Goal: Communication & Community: Answer question/provide support

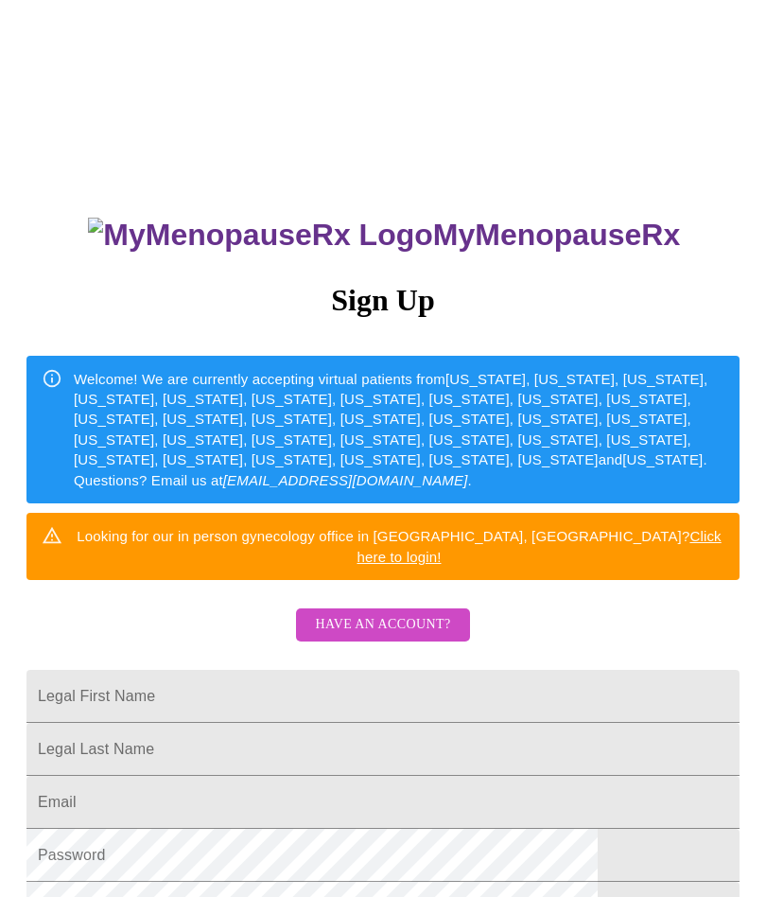
click at [430, 613] on span "Have an account?" at bounding box center [382, 625] width 135 height 24
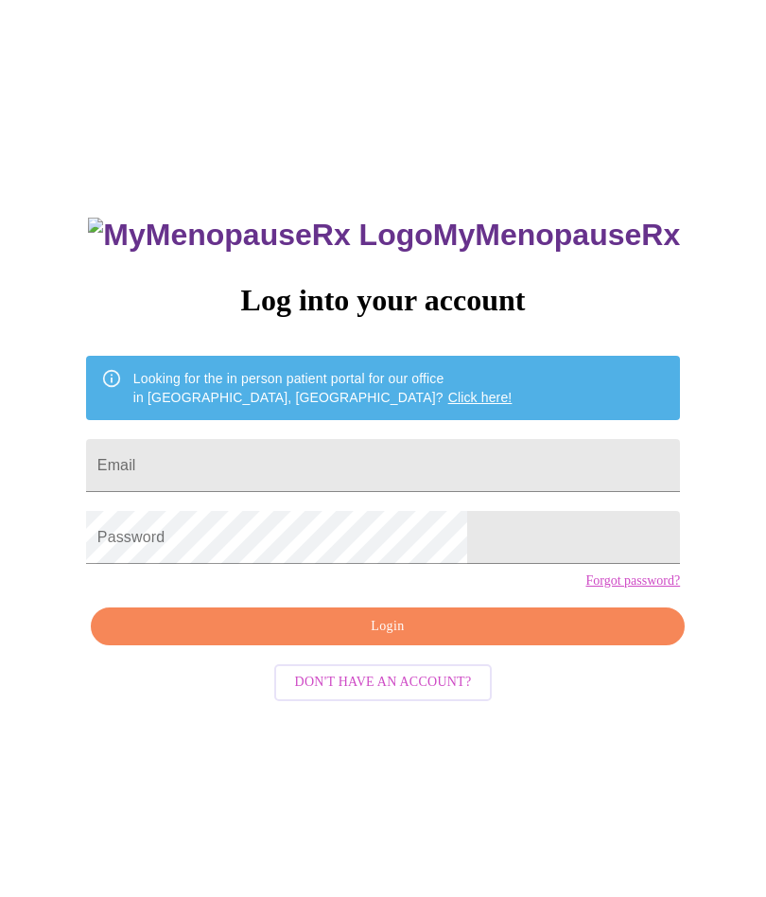
click at [477, 439] on input "Email" at bounding box center [383, 465] width 594 height 53
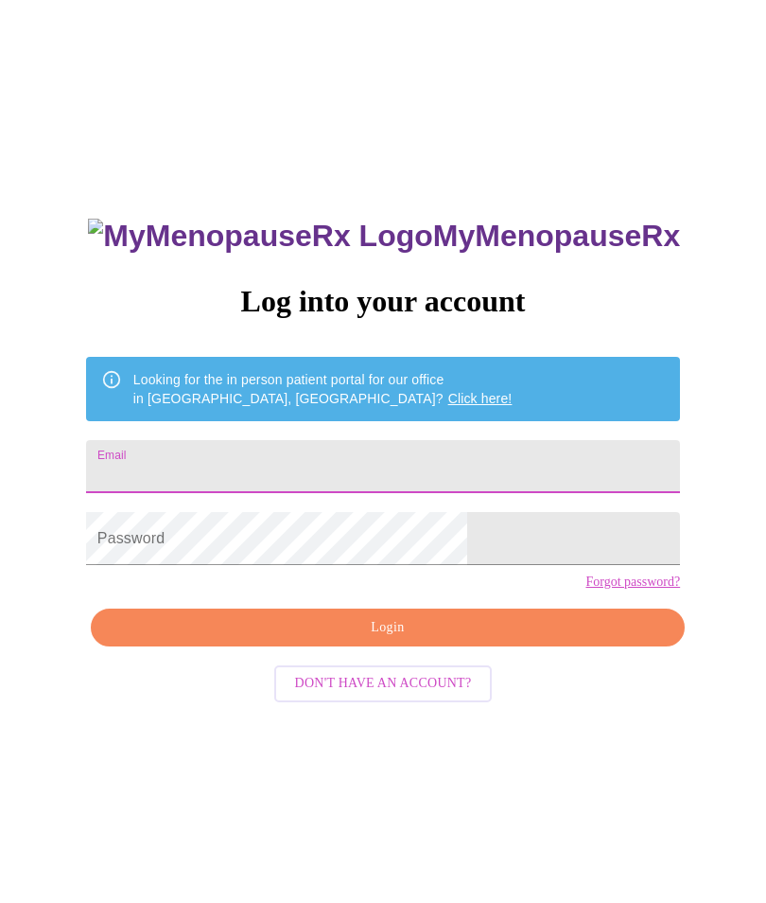
type input "[EMAIL_ADDRESS][DOMAIN_NAME]"
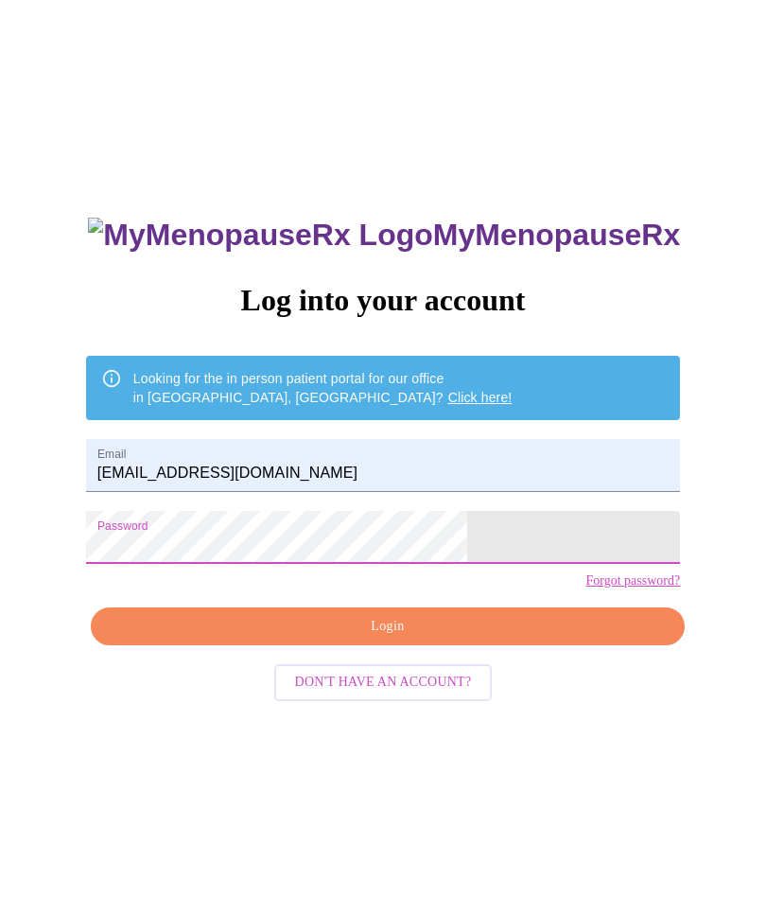
click at [465, 639] on span "Login" at bounding box center [388, 627] width 551 height 24
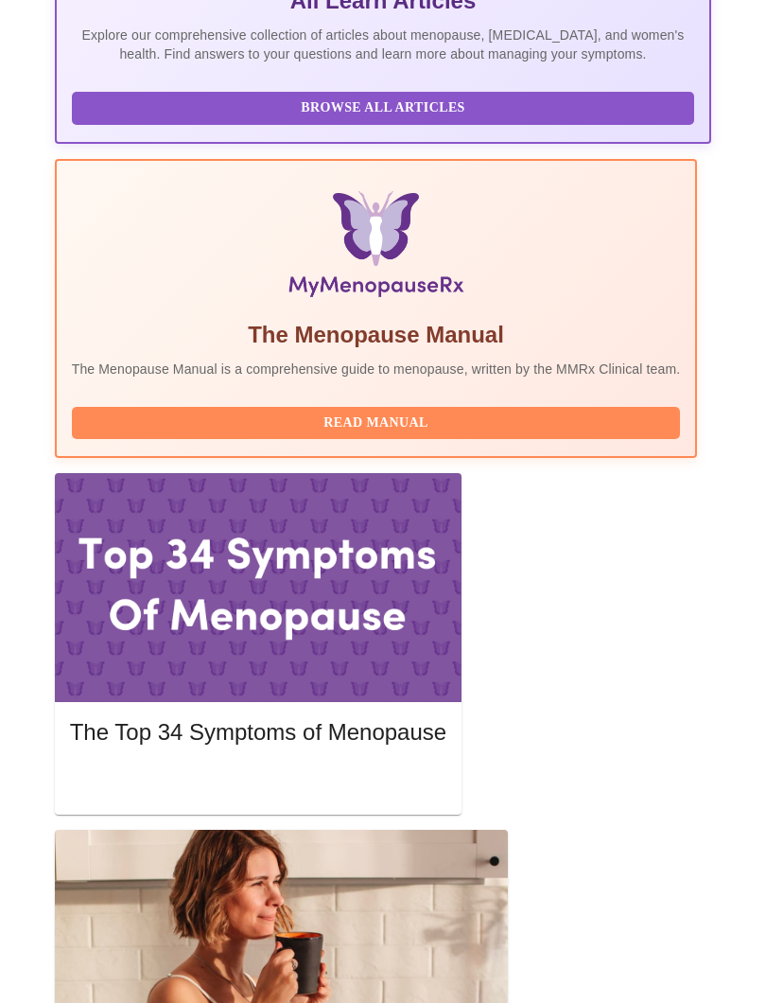
scroll to position [434, 0]
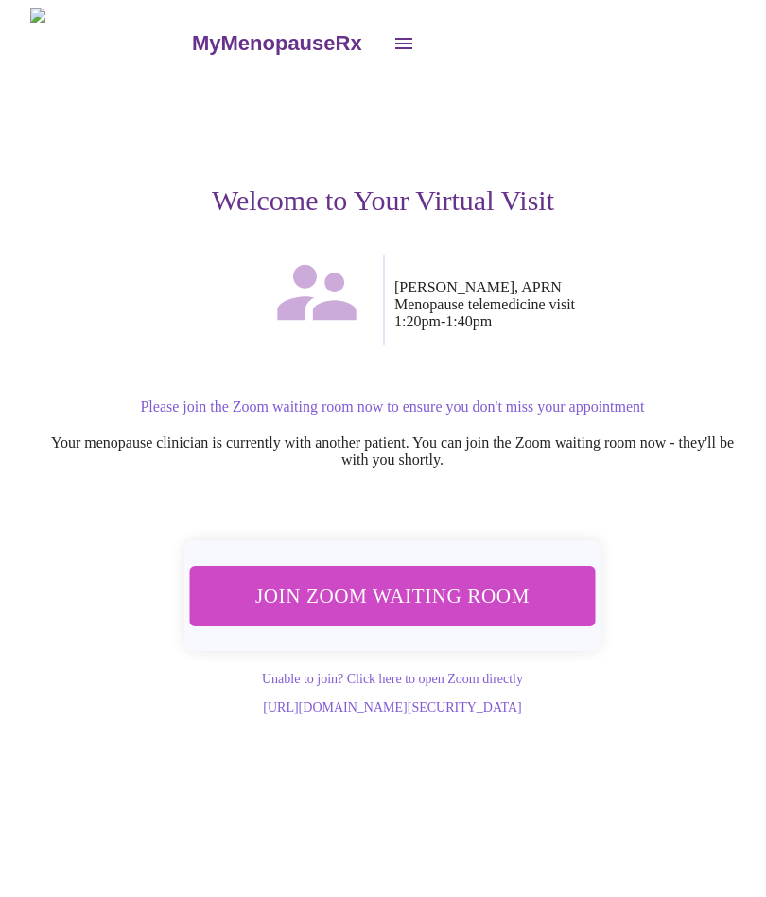
click at [529, 592] on span "Join Zoom Waiting Room" at bounding box center [393, 595] width 374 height 37
click at [420, 596] on span "Join Zoom Waiting Room" at bounding box center [393, 595] width 358 height 35
click at [512, 675] on link "Unable to join? Click here to open Zoom directly" at bounding box center [392, 679] width 261 height 14
click at [393, 38] on icon "open drawer" at bounding box center [404, 43] width 23 height 23
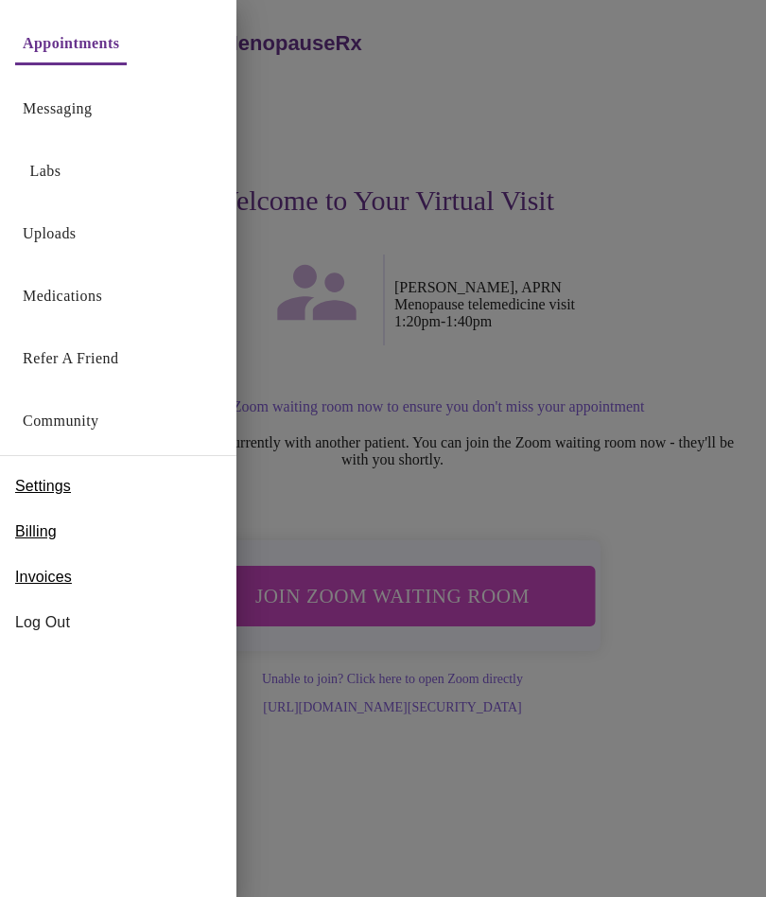
click at [651, 99] on div at bounding box center [383, 448] width 766 height 897
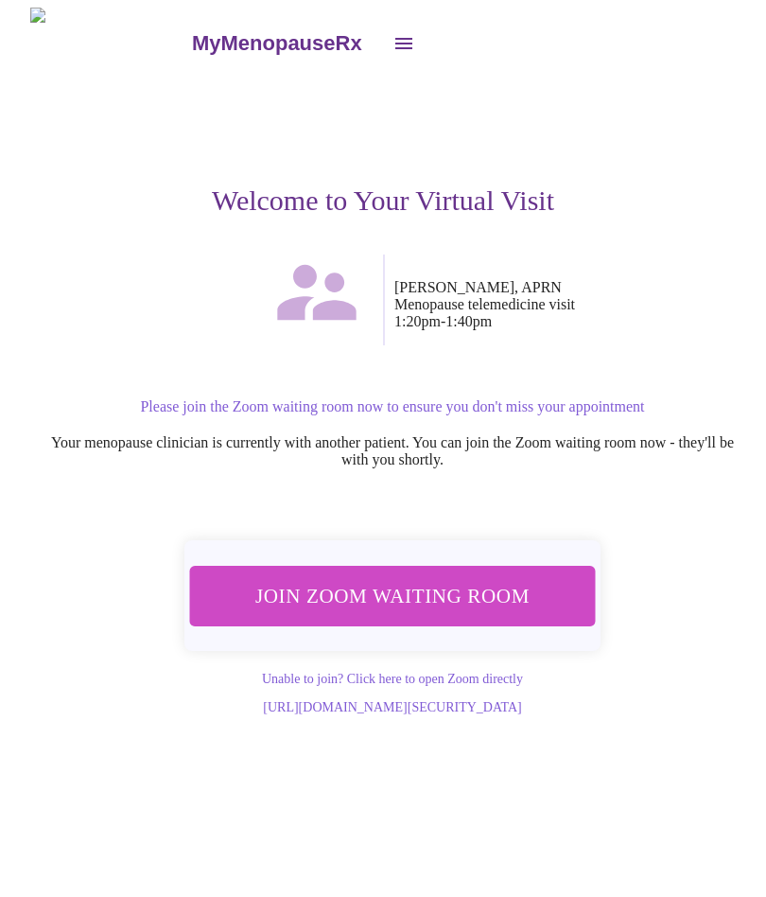
click at [675, 123] on div "Welcome to Your Virtual Visit" at bounding box center [383, 167] width 706 height 176
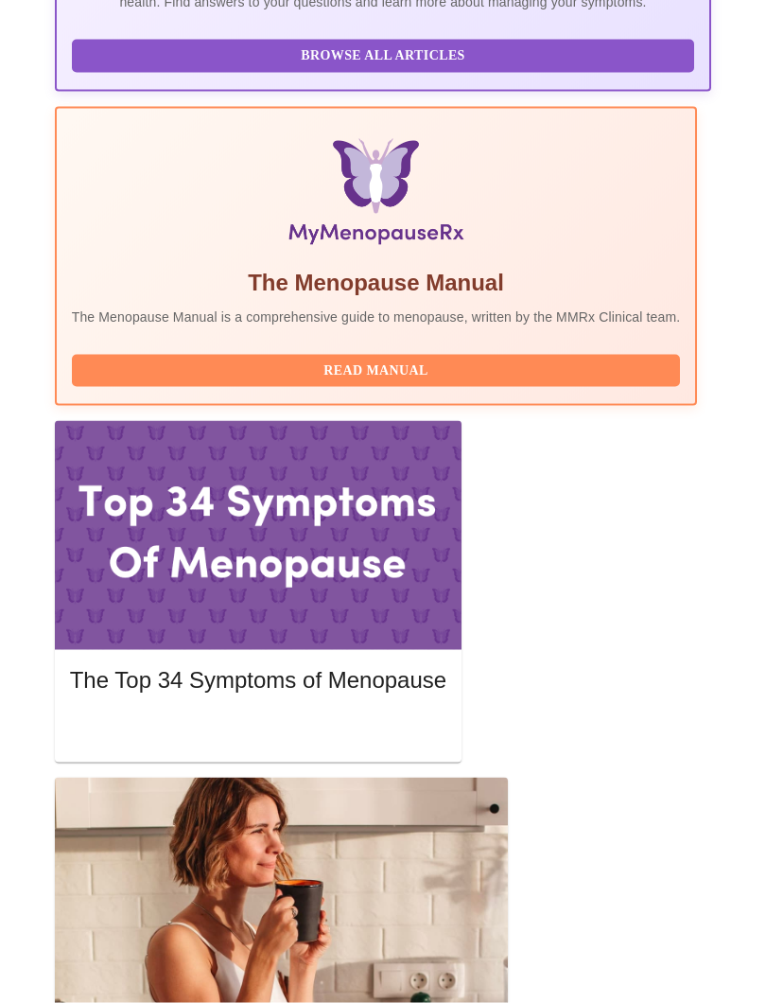
scroll to position [606, 0]
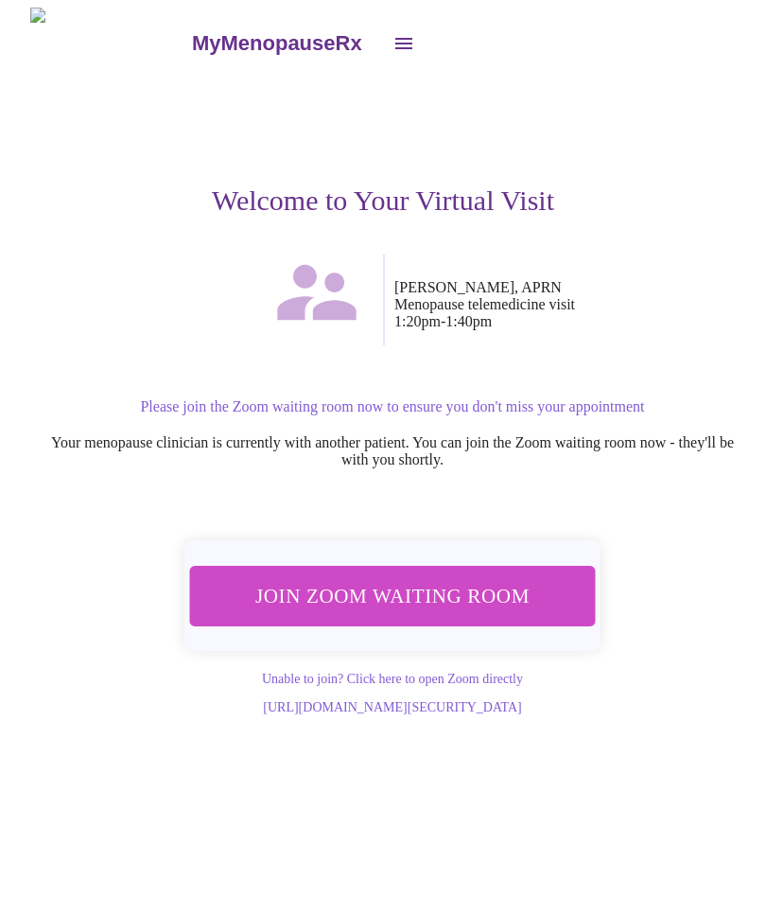
click at [538, 576] on button "Join Zoom Waiting Room" at bounding box center [392, 596] width 408 height 61
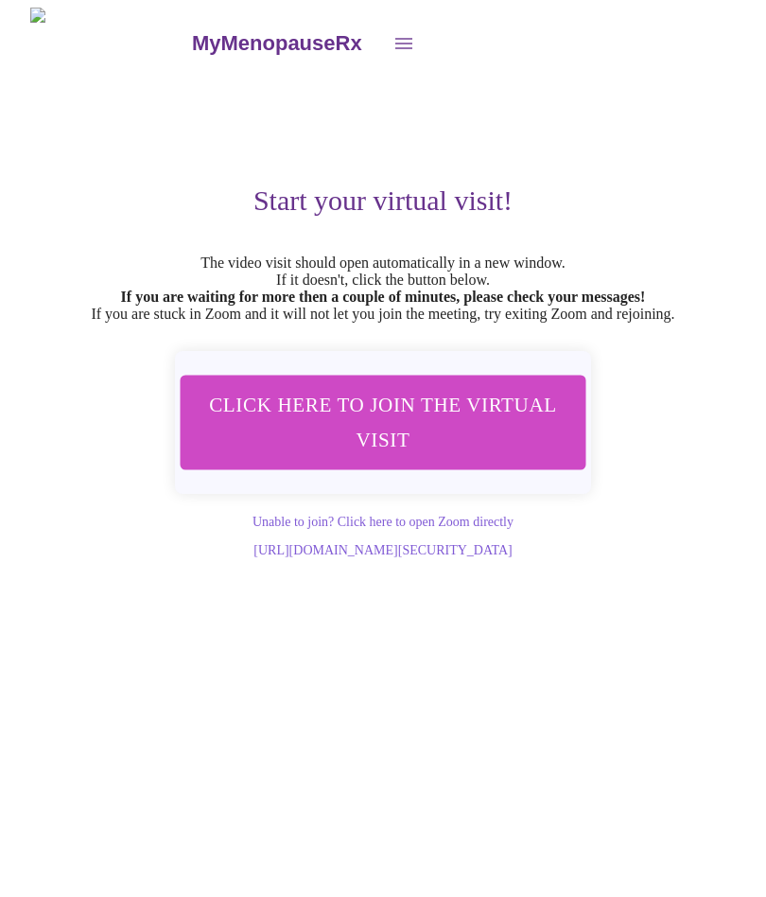
click at [396, 41] on icon "open drawer" at bounding box center [404, 43] width 17 height 11
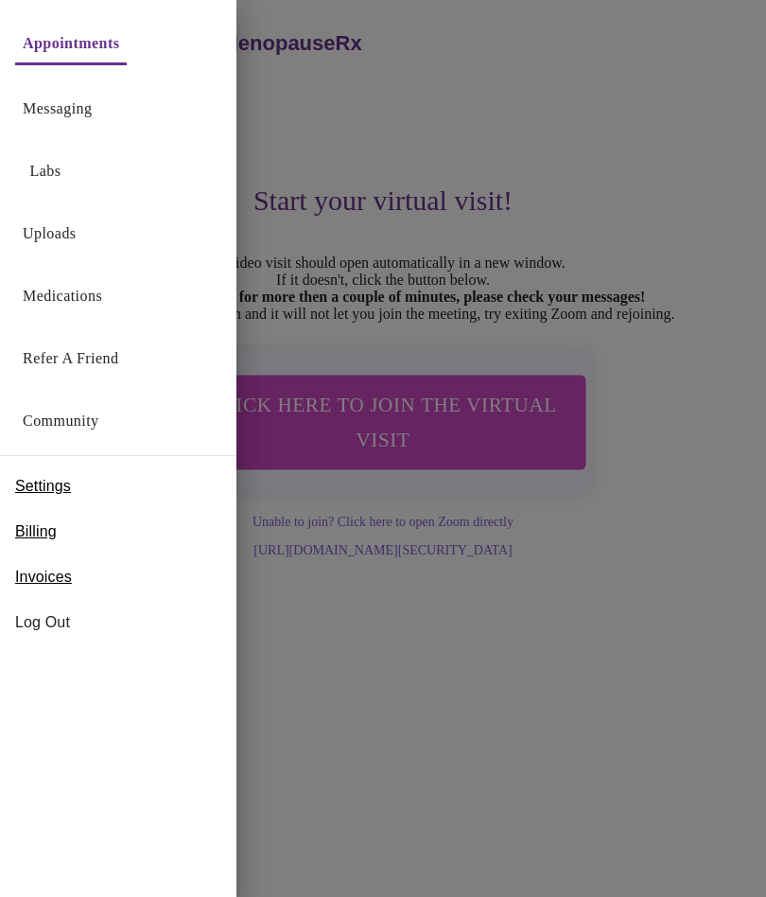
click at [65, 110] on link "Messaging" at bounding box center [57, 109] width 69 height 26
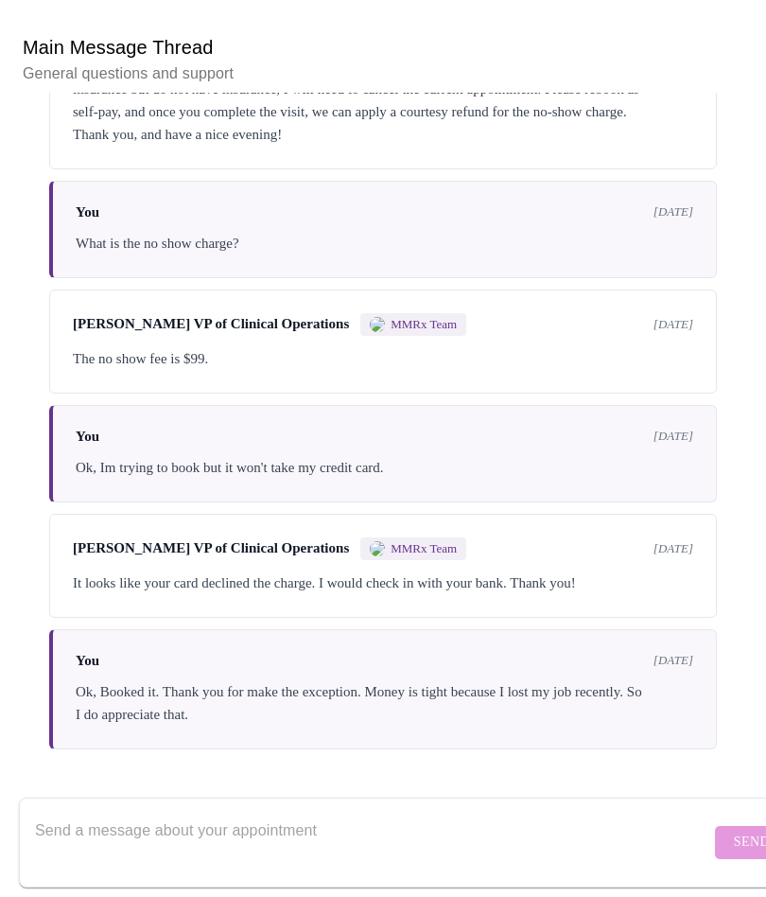
scroll to position [5003, 0]
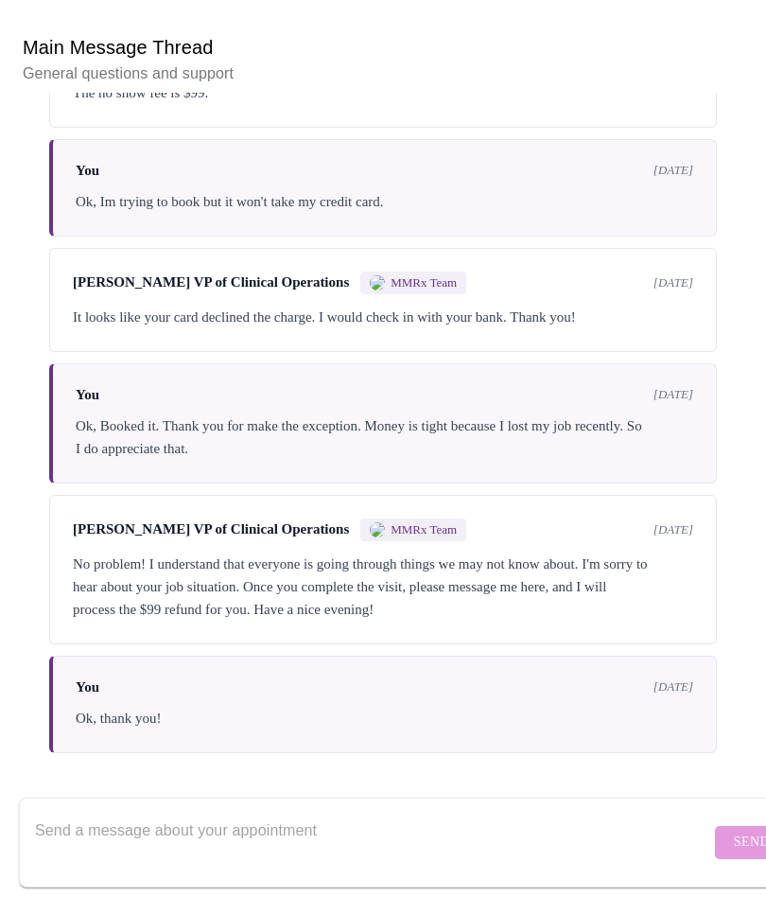
click at [146, 832] on textarea "Send a message about your appointment" at bounding box center [373, 842] width 676 height 61
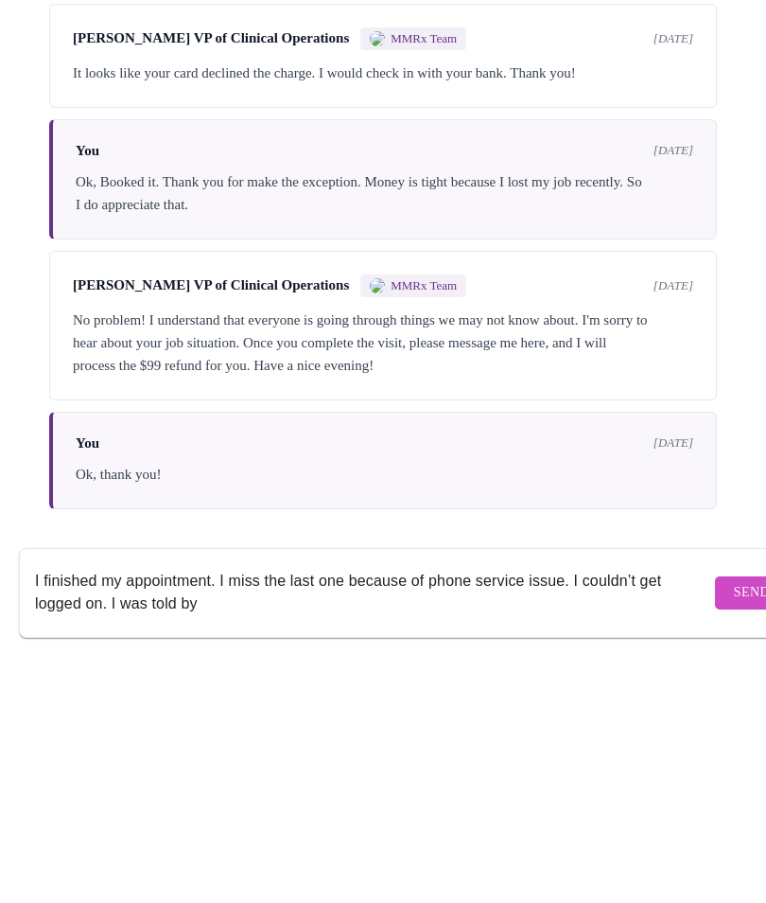
click at [266, 818] on textarea "I finished my appointment. I miss the last one because of phone service issue. …" at bounding box center [373, 848] width 676 height 61
click at [272, 818] on textarea "I finished my appointment. I miss the last one because of phone service issue. …" at bounding box center [373, 848] width 676 height 61
click at [269, 818] on textarea "I finished my appointment. I miss the last one because of phone service issue. …" at bounding box center [373, 848] width 676 height 61
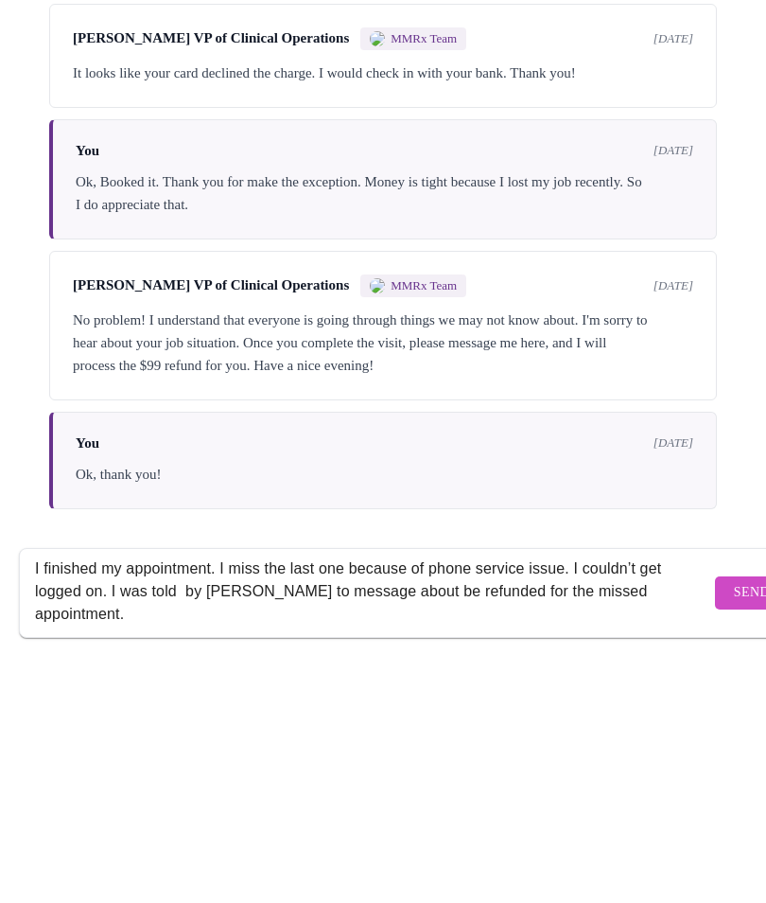
type textarea "I finished my appointment. I miss the last one because of phone service issue. …"
click at [734, 836] on span "Send" at bounding box center [752, 848] width 36 height 24
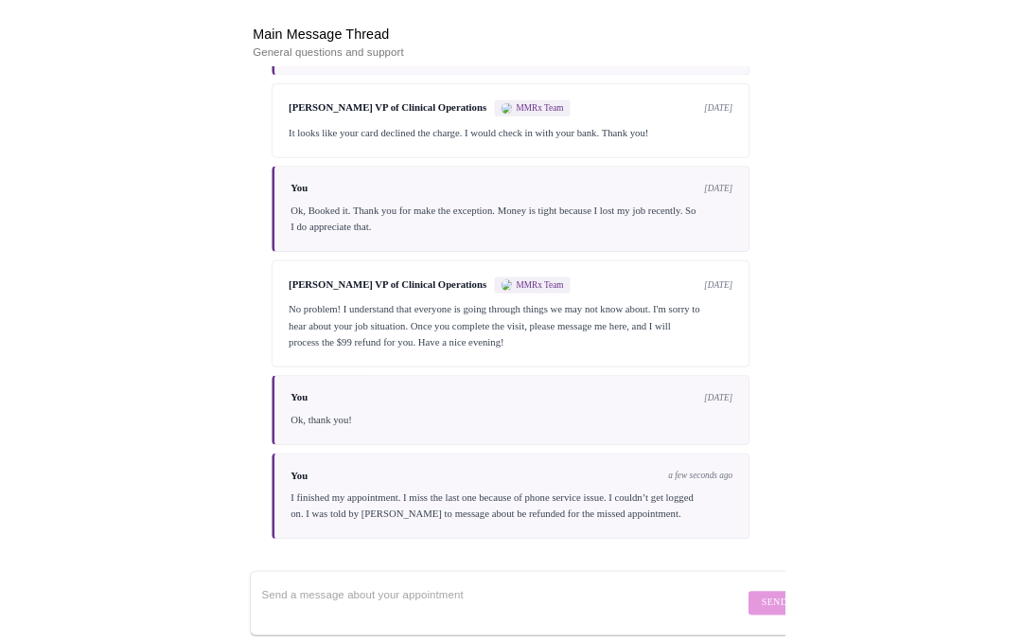
scroll to position [0, 0]
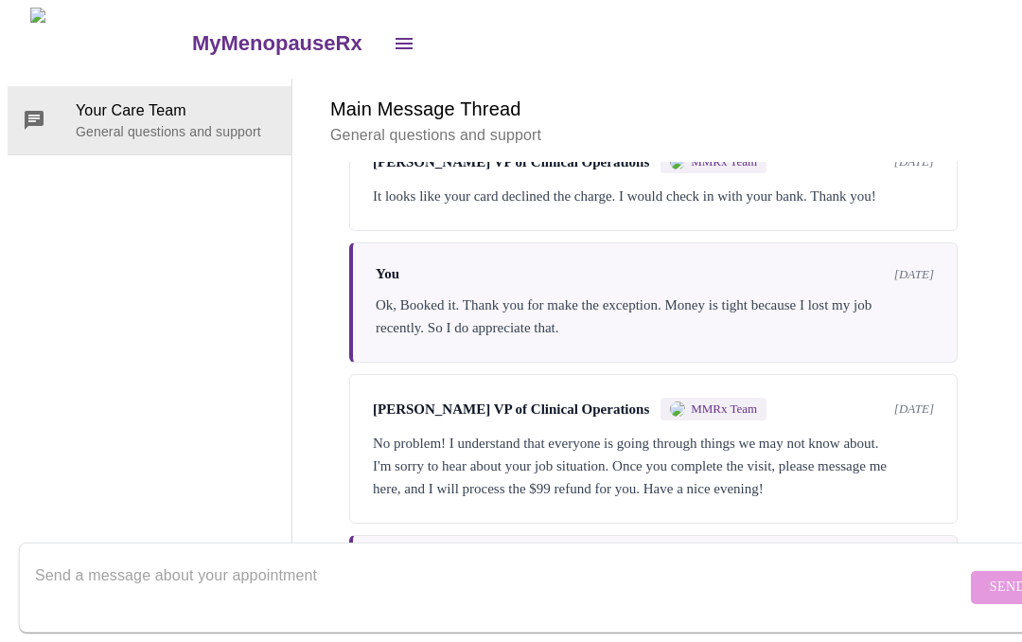
click at [62, 269] on div "Your Care Team General questions and support" at bounding box center [150, 323] width 285 height 488
click at [126, 295] on div "Your Care Team General questions and support" at bounding box center [150, 323] width 285 height 488
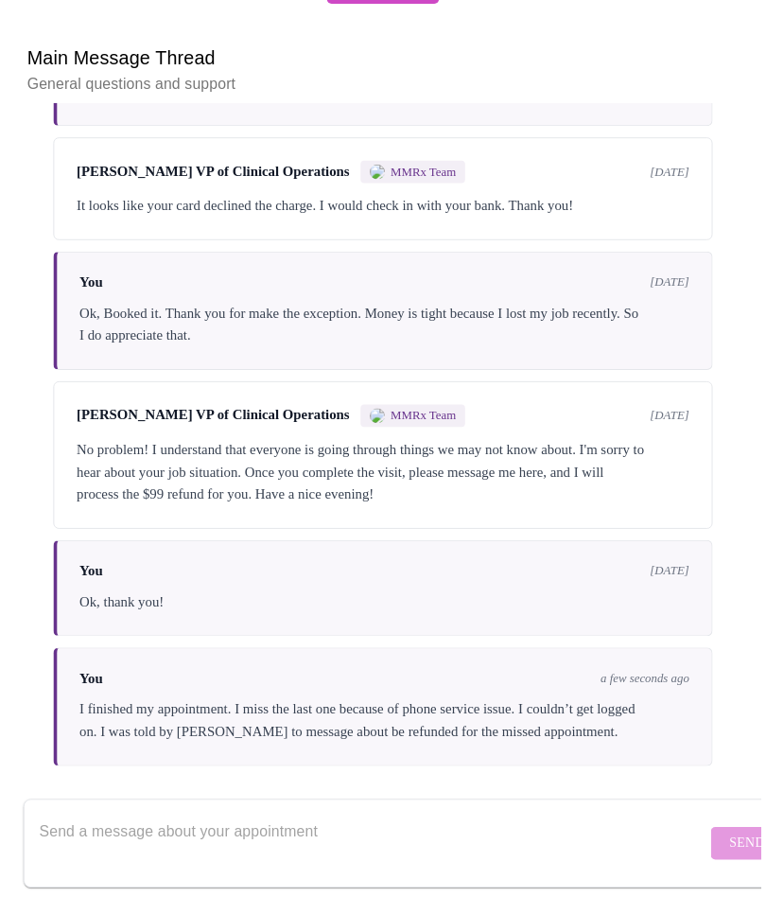
scroll to position [164, 0]
